Goal: Transaction & Acquisition: Purchase product/service

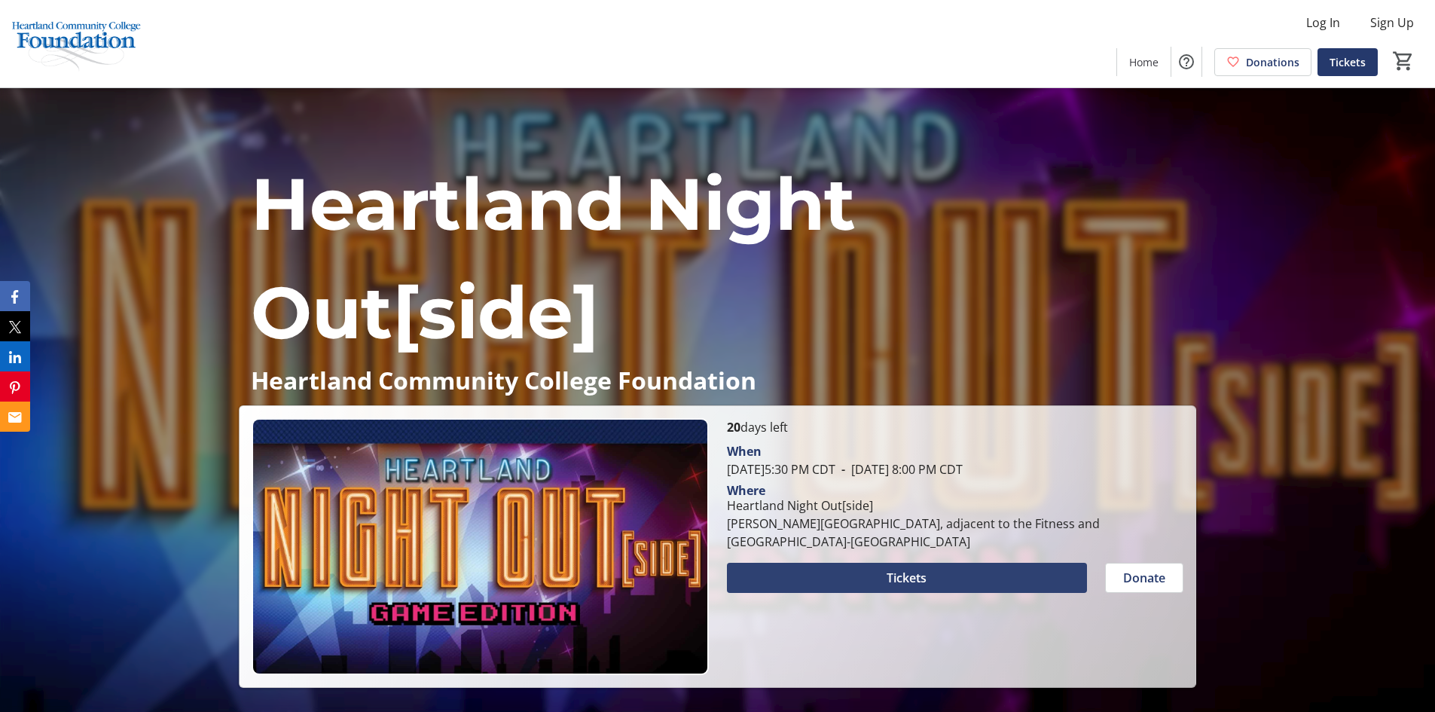
click at [936, 579] on span at bounding box center [907, 578] width 360 height 36
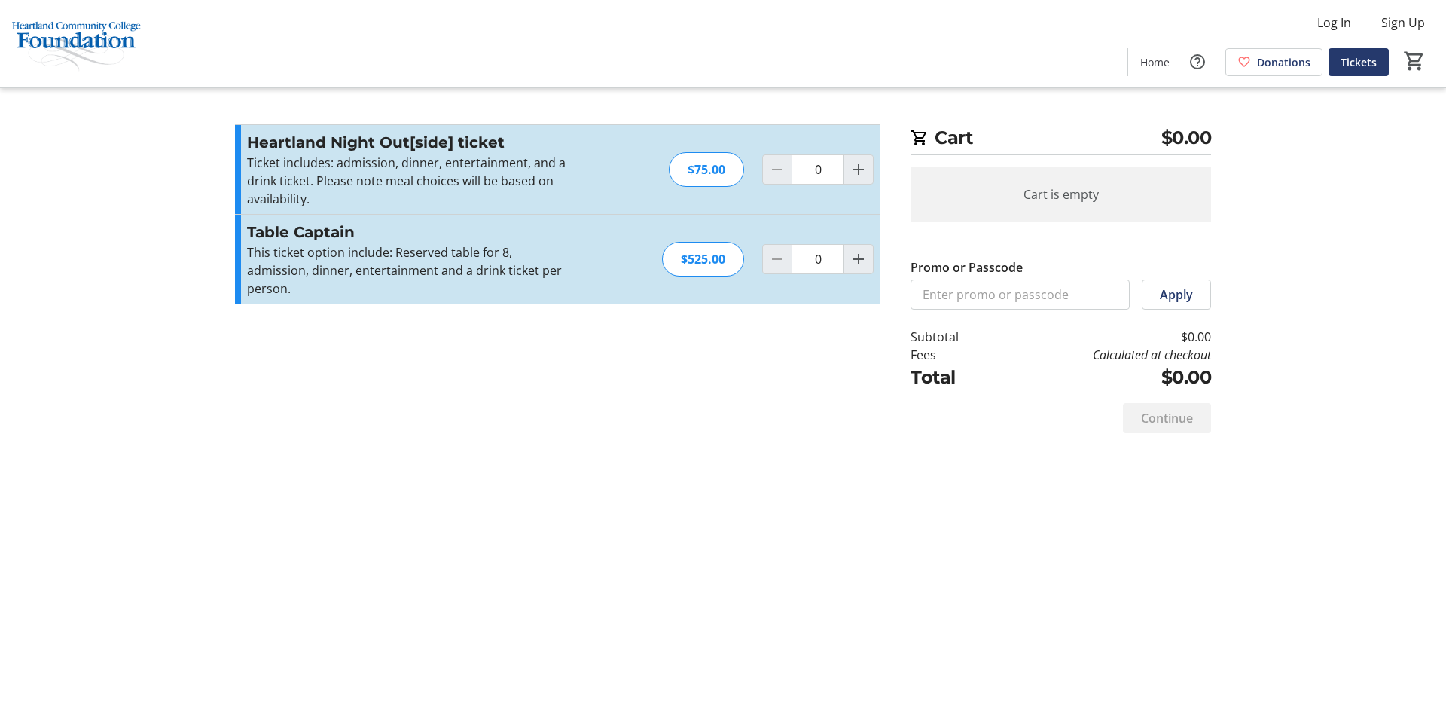
drag, startPoint x: 263, startPoint y: 139, endPoint x: 249, endPoint y: 145, distance: 14.8
click at [263, 139] on h3 "Heartland Night Out[side] ticket" at bounding box center [411, 142] width 329 height 23
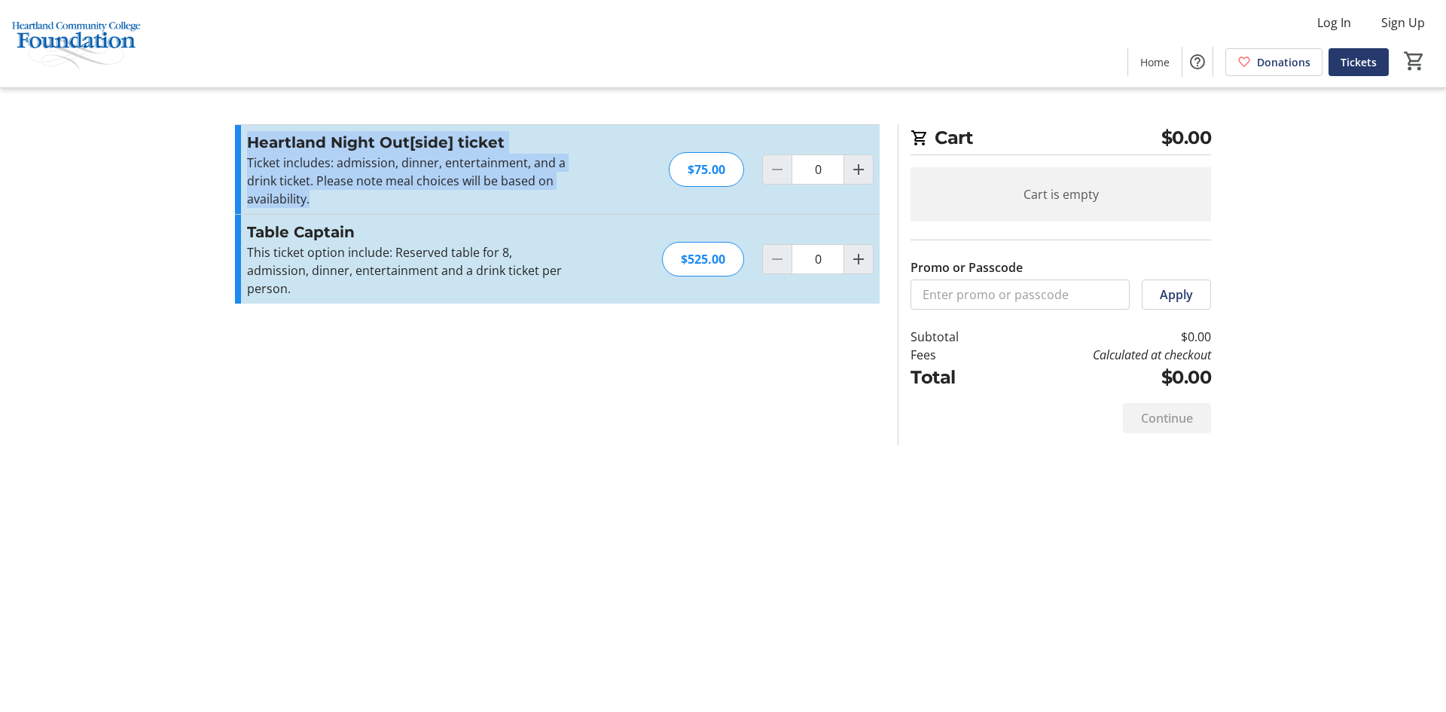
drag, startPoint x: 248, startPoint y: 139, endPoint x: 330, endPoint y: 194, distance: 98.8
click at [330, 194] on div "Heartland Night Out[side] ticket Ticket includes: admission, dinner, entertainm…" at bounding box center [411, 169] width 329 height 77
copy div "Heartland Night Out[side] ticket Ticket includes: admission, dinner, entertainm…"
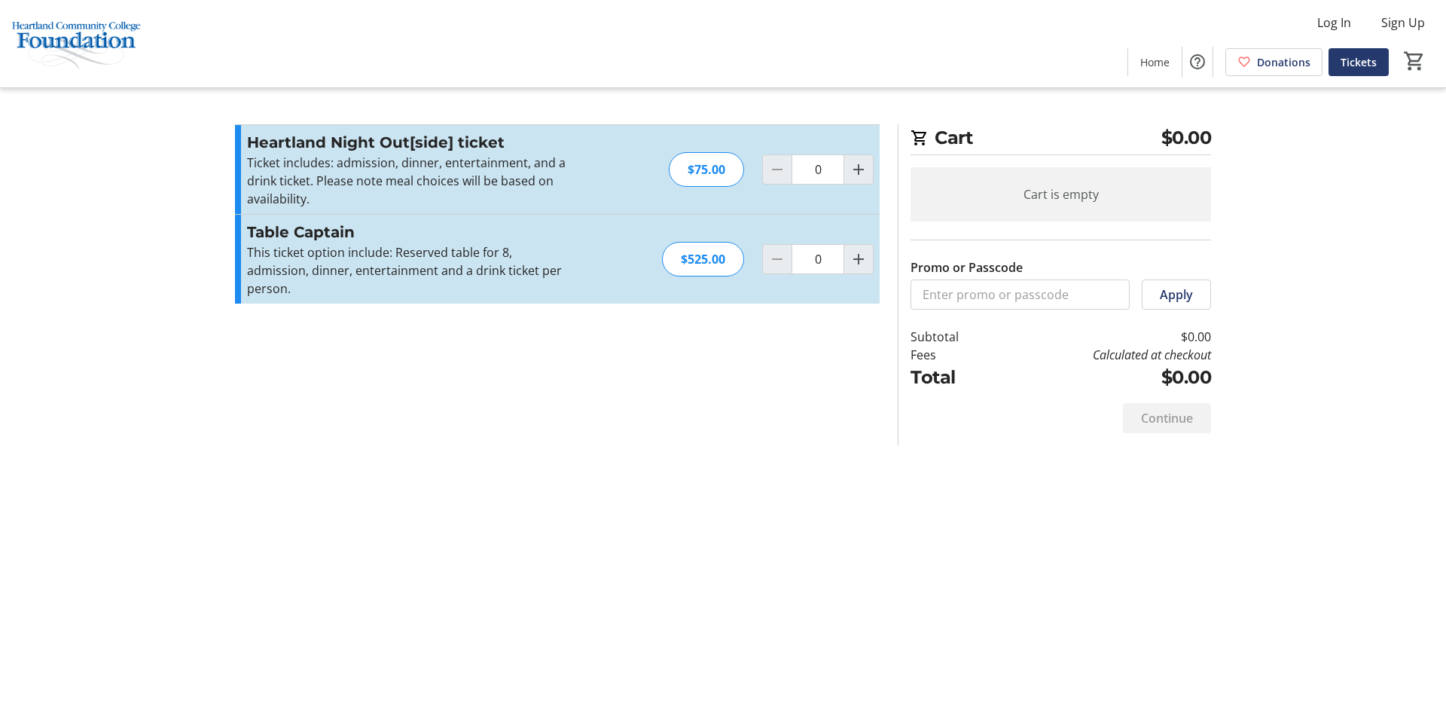
click at [248, 225] on h3 "Table Captain" at bounding box center [411, 232] width 329 height 23
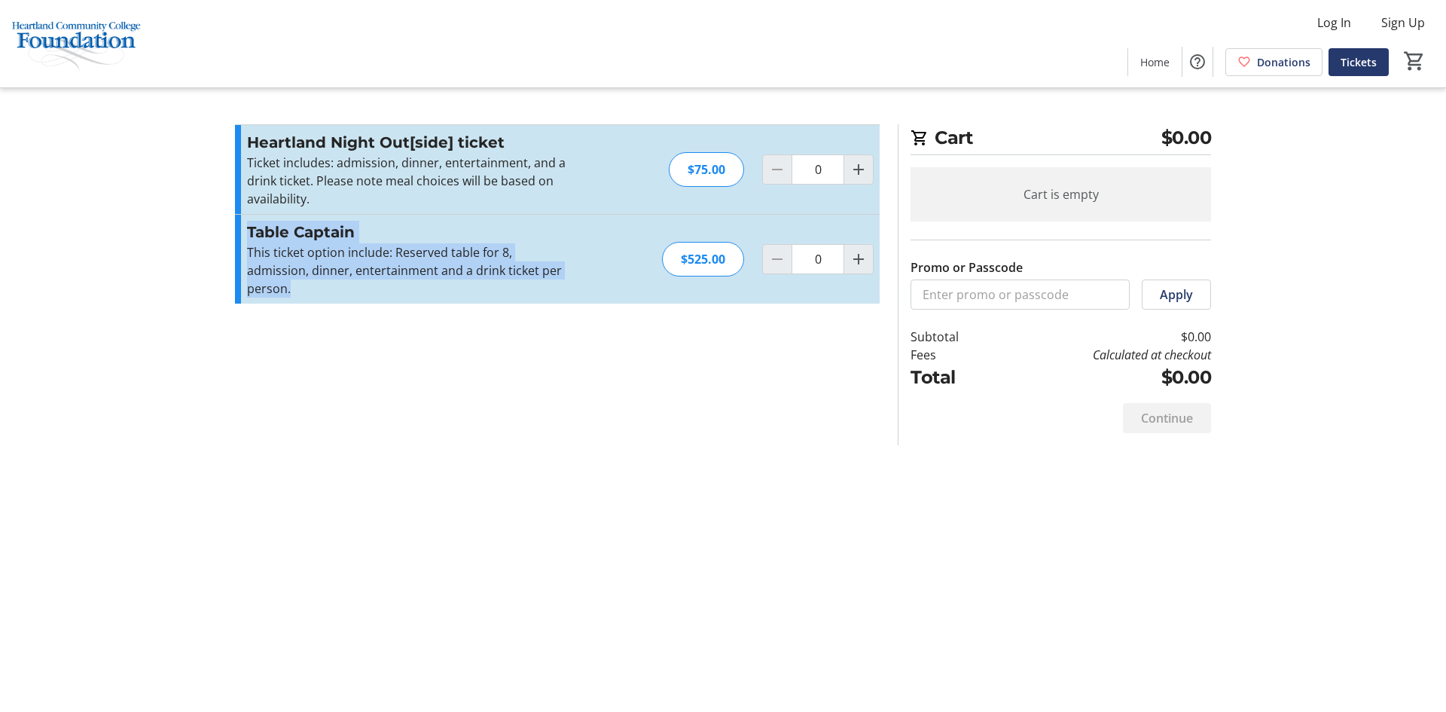
drag, startPoint x: 248, startPoint y: 231, endPoint x: 570, endPoint y: 263, distance: 324.1
click at [570, 263] on div "Table Captain This ticket option include: Reserved table for 8, admission, dinn…" at bounding box center [411, 259] width 329 height 77
copy div "Table Captain This ticket option include: Reserved table for 8, admission, dinn…"
